Goal: Task Accomplishment & Management: Use online tool/utility

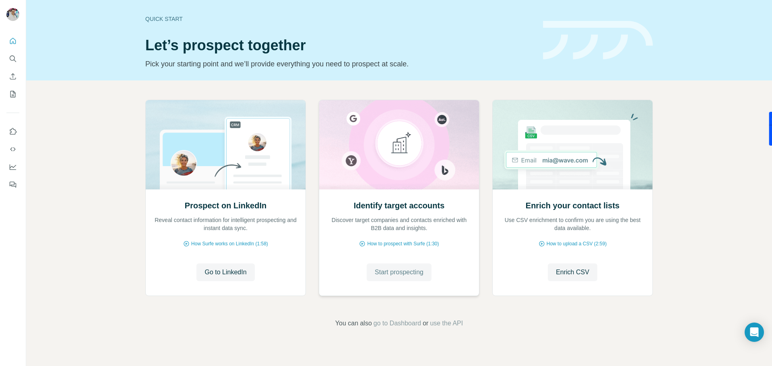
click at [380, 272] on span "Start prospecting" at bounding box center [399, 273] width 49 height 10
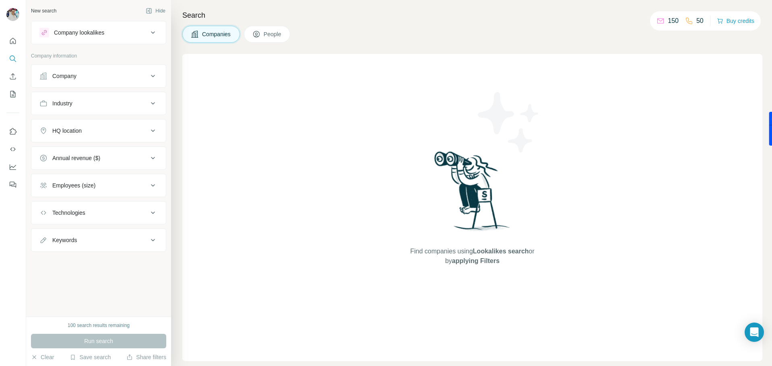
click at [93, 78] on div "Company" at bounding box center [93, 76] width 109 height 8
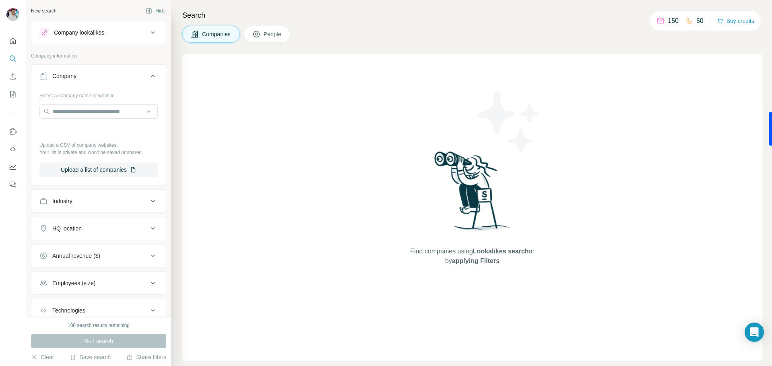
click at [94, 78] on div "Company" at bounding box center [93, 76] width 109 height 8
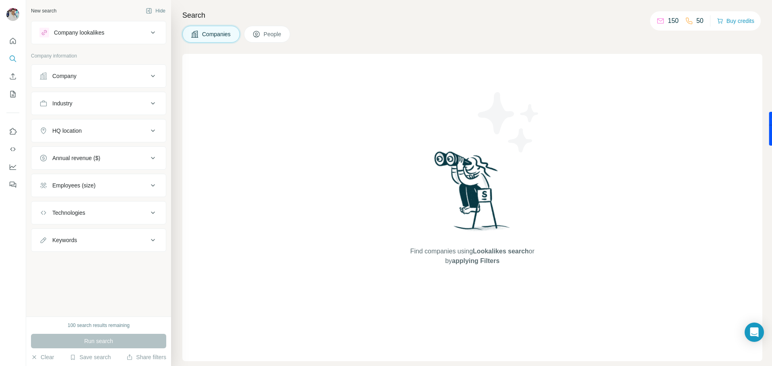
click at [106, 110] on button "Industry" at bounding box center [98, 103] width 134 height 19
click at [153, 103] on icon at bounding box center [153, 104] width 10 height 10
click at [155, 104] on icon at bounding box center [153, 104] width 10 height 10
click at [105, 124] on input at bounding box center [94, 123] width 99 height 9
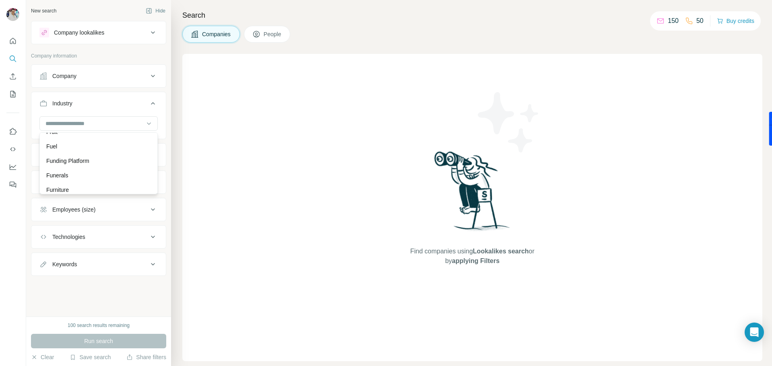
scroll to position [3729, 0]
click at [98, 143] on div "Government" at bounding box center [98, 138] width 105 height 8
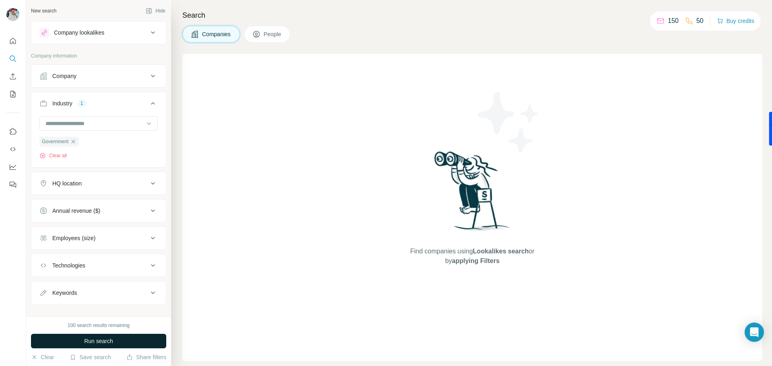
click at [123, 345] on button "Run search" at bounding box center [98, 341] width 135 height 14
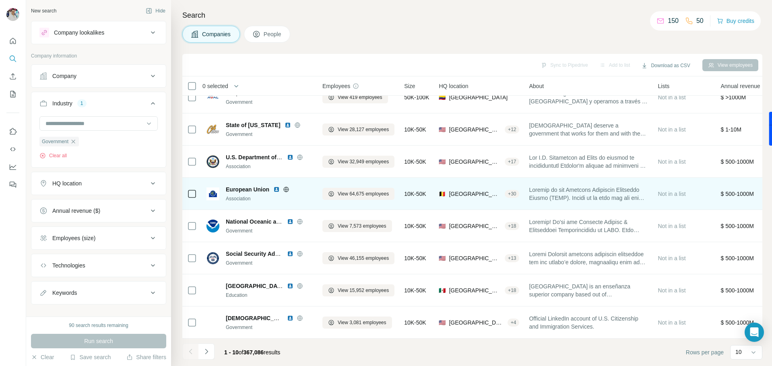
scroll to position [3745, 0]
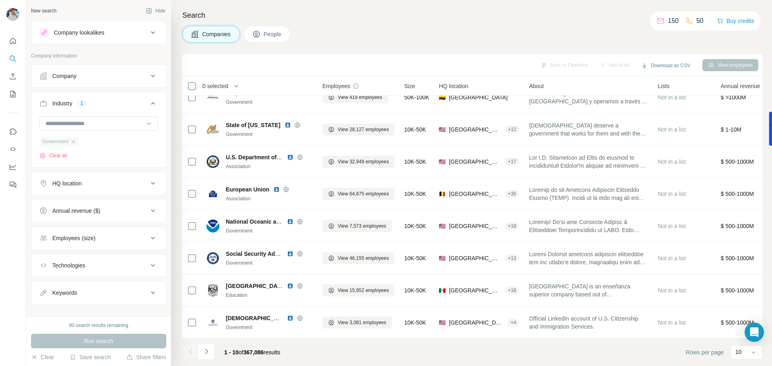
click at [79, 145] on div "Government" at bounding box center [58, 142] width 39 height 10
click at [99, 122] on input at bounding box center [94, 123] width 99 height 9
click at [81, 125] on div "Government" at bounding box center [94, 123] width 99 height 8
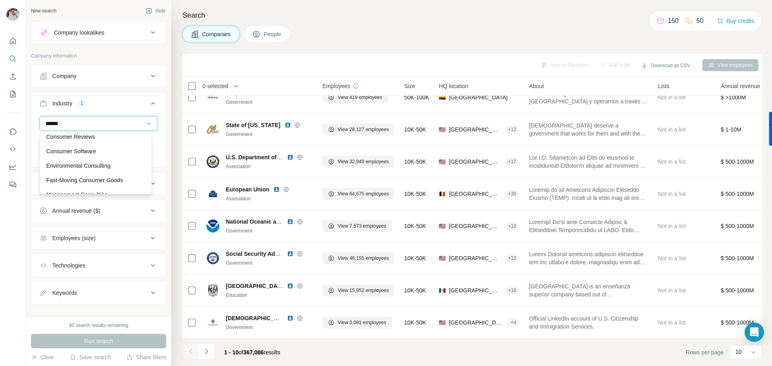
scroll to position [0, 0]
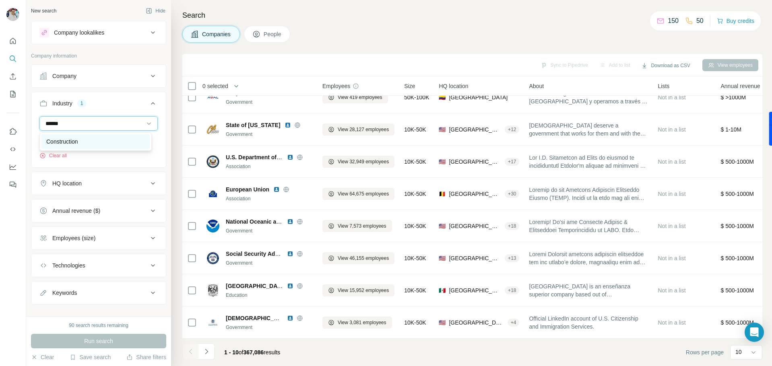
type input "******"
click at [62, 138] on p "Construction" at bounding box center [62, 142] width 32 height 8
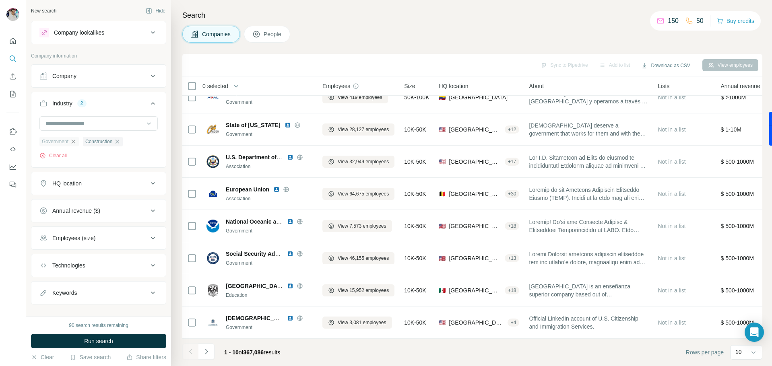
click at [75, 143] on icon "button" at bounding box center [74, 142] width 4 height 4
click at [119, 345] on button "Run search" at bounding box center [98, 341] width 135 height 14
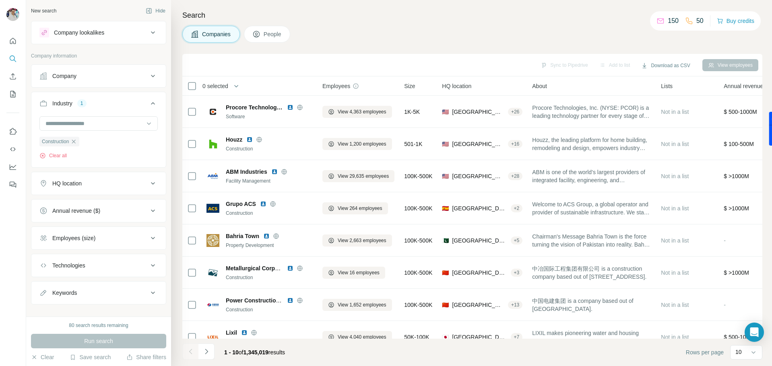
click at [137, 181] on div "HQ location" at bounding box center [93, 184] width 109 height 8
click at [118, 203] on input "text" at bounding box center [98, 203] width 118 height 14
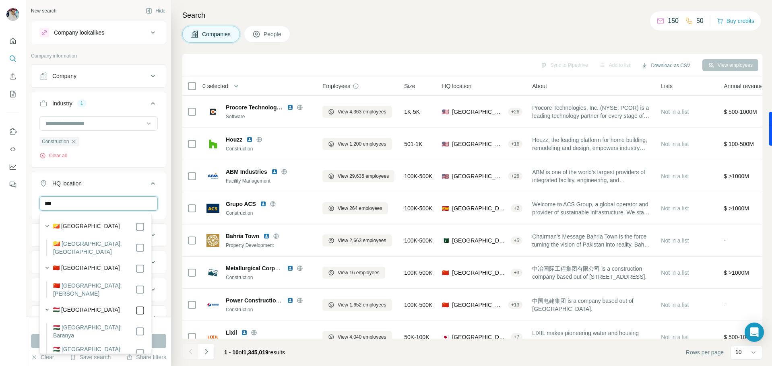
type input "***"
click at [164, 190] on div "New search Hide Company lookalikes Company information Company Industry 1 Const…" at bounding box center [98, 158] width 145 height 317
click at [152, 341] on button "Run search" at bounding box center [98, 341] width 135 height 14
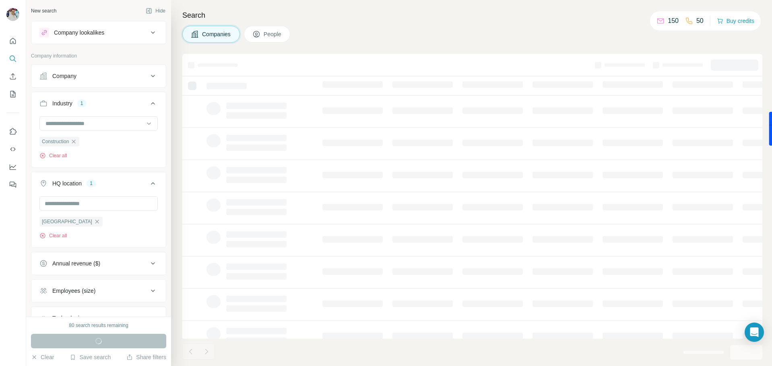
click at [157, 342] on div "Run search" at bounding box center [98, 341] width 135 height 14
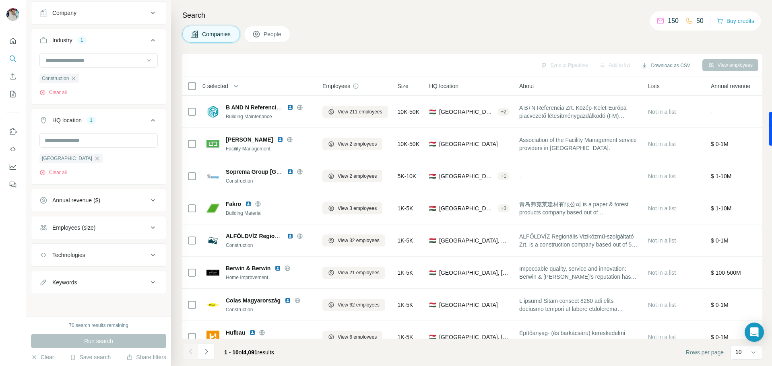
click at [192, 92] on th "0 selected" at bounding box center [246, 86] width 129 height 19
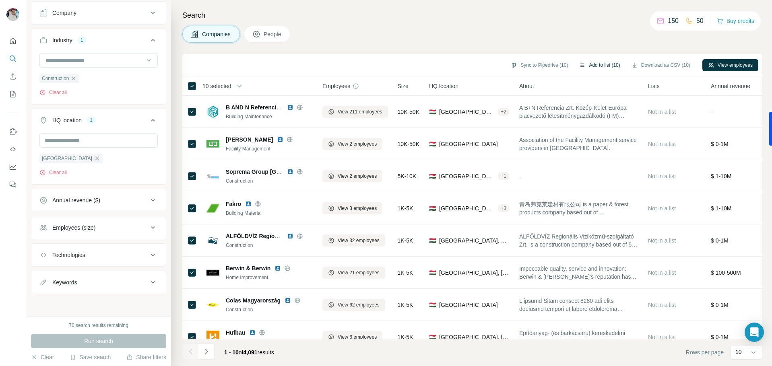
click at [602, 62] on button "Add to list (10)" at bounding box center [600, 65] width 52 height 12
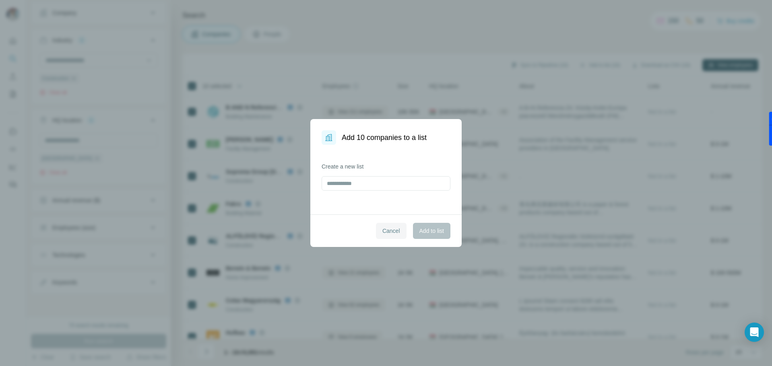
click at [388, 236] on button "Cancel" at bounding box center [391, 231] width 31 height 16
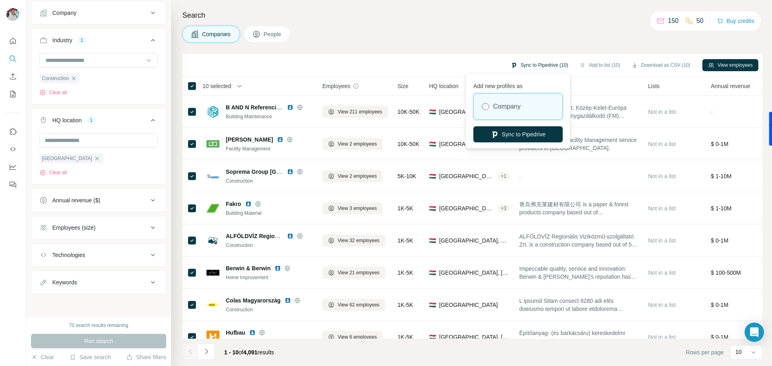
click at [511, 66] on button "Sync to Pipedrive (10)" at bounding box center [539, 65] width 68 height 12
click at [540, 132] on button "Sync to Pipedrive" at bounding box center [518, 134] width 89 height 16
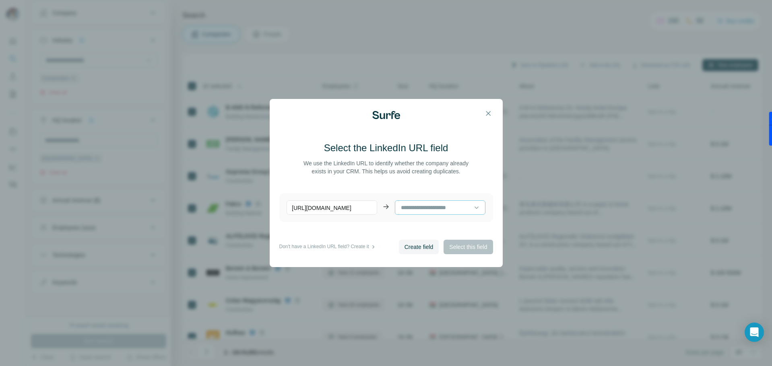
click at [425, 209] on input at bounding box center [437, 207] width 74 height 9
click at [443, 228] on p "No results. Let's try again!" at bounding box center [437, 228] width 65 height 8
click at [413, 247] on span "Create field" at bounding box center [419, 247] width 29 height 8
click at [460, 244] on span "Select this field" at bounding box center [468, 247] width 38 height 8
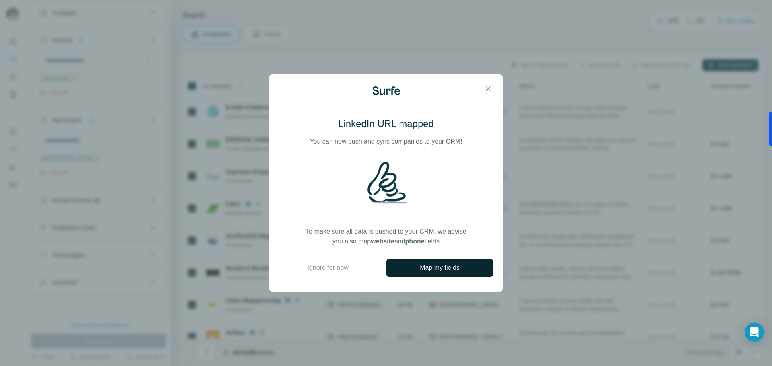
click at [460, 267] on span "Map my fields" at bounding box center [440, 268] width 40 height 10
click at [487, 90] on icon "button" at bounding box center [488, 89] width 8 height 8
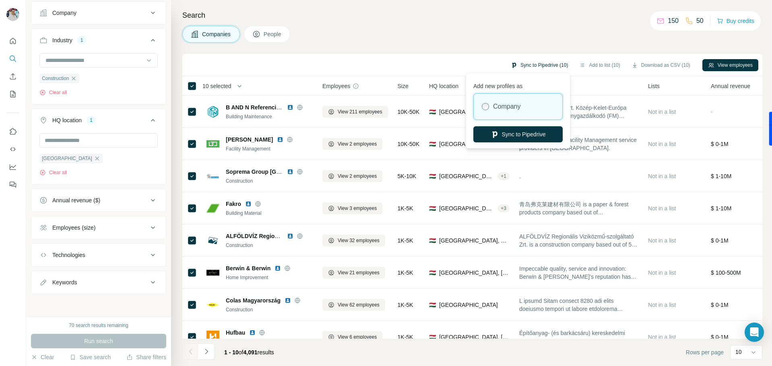
click at [553, 66] on button "Sync to Pipedrive (10)" at bounding box center [539, 65] width 68 height 12
click at [527, 136] on button "Sync to Pipedrive" at bounding box center [518, 134] width 89 height 16
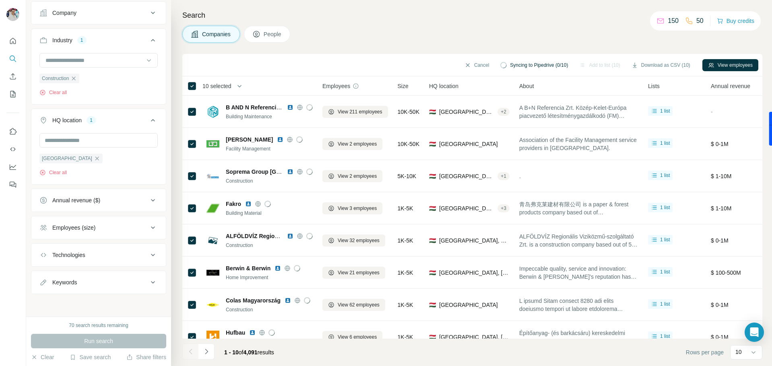
click at [510, 66] on span "Syncing to Pipedrive (0/10)" at bounding box center [539, 65] width 58 height 7
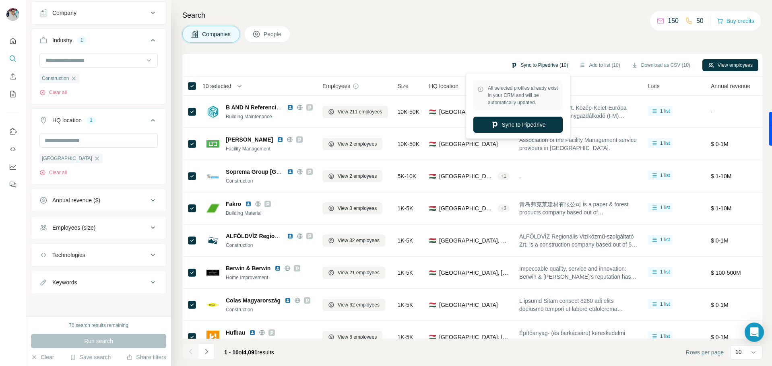
click at [548, 70] on button "Sync to Pipedrive (10)" at bounding box center [539, 65] width 68 height 12
click at [537, 125] on button "Sync to Pipedrive" at bounding box center [518, 125] width 89 height 16
